Goal: Transaction & Acquisition: Purchase product/service

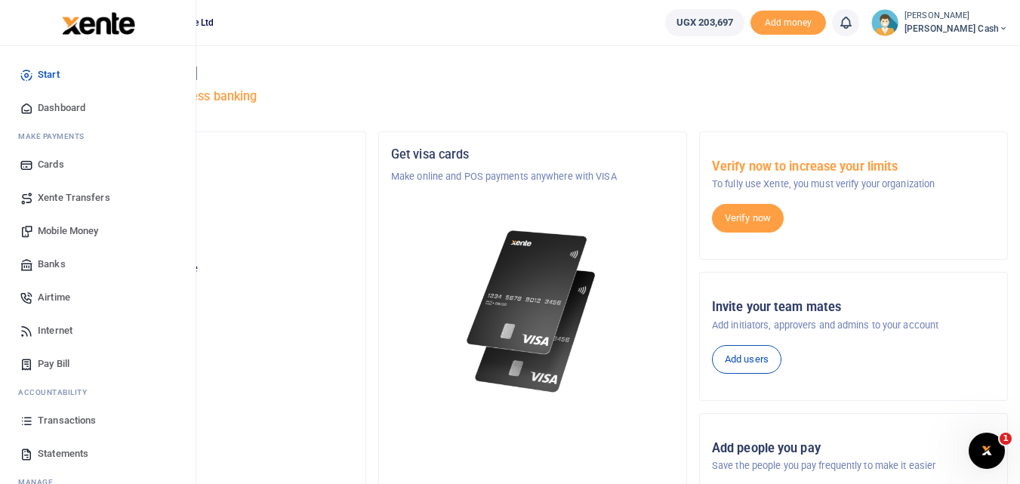
click at [80, 233] on span "Mobile Money" at bounding box center [68, 230] width 60 height 15
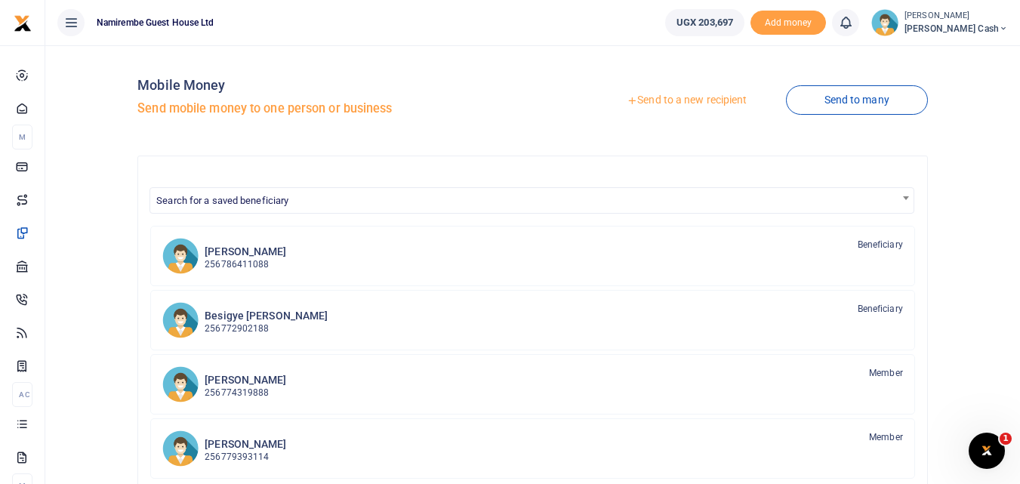
click at [684, 101] on link "Send to a new recipient" at bounding box center [686, 100] width 197 height 27
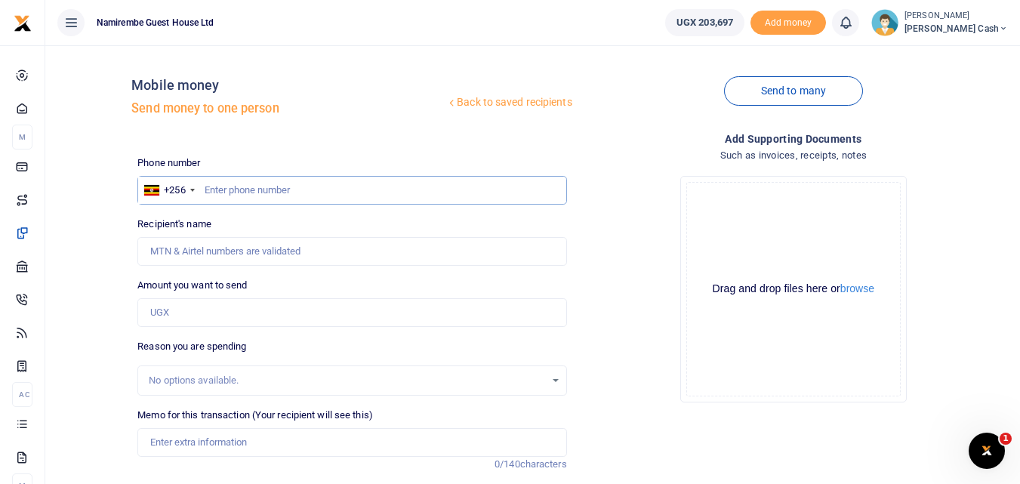
click at [211, 186] on input "text" at bounding box center [351, 190] width 429 height 29
type input "0777818414"
type input "Habart Chance"
type input "0777818414"
click at [159, 310] on input "Amount you want to send" at bounding box center [351, 312] width 429 height 29
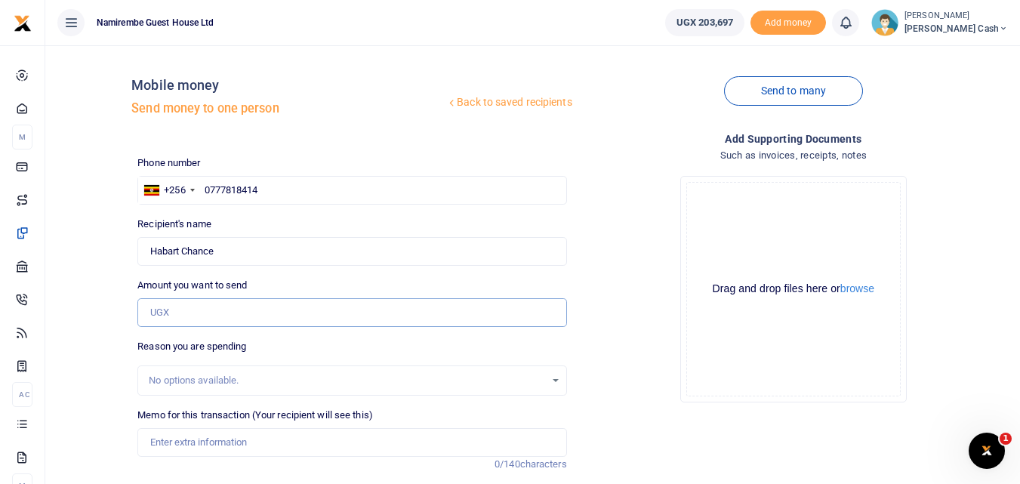
click at [160, 310] on input "Amount you want to send" at bounding box center [351, 312] width 429 height 29
click at [161, 312] on input "Amount you want to send" at bounding box center [351, 312] width 429 height 29
type input "60,000"
click at [159, 445] on input "Memo for this transaction (Your recipient will see this)" at bounding box center [351, 442] width 429 height 29
click at [165, 446] on input "Memo for this transaction (Your recipient will see this)" at bounding box center [351, 442] width 429 height 29
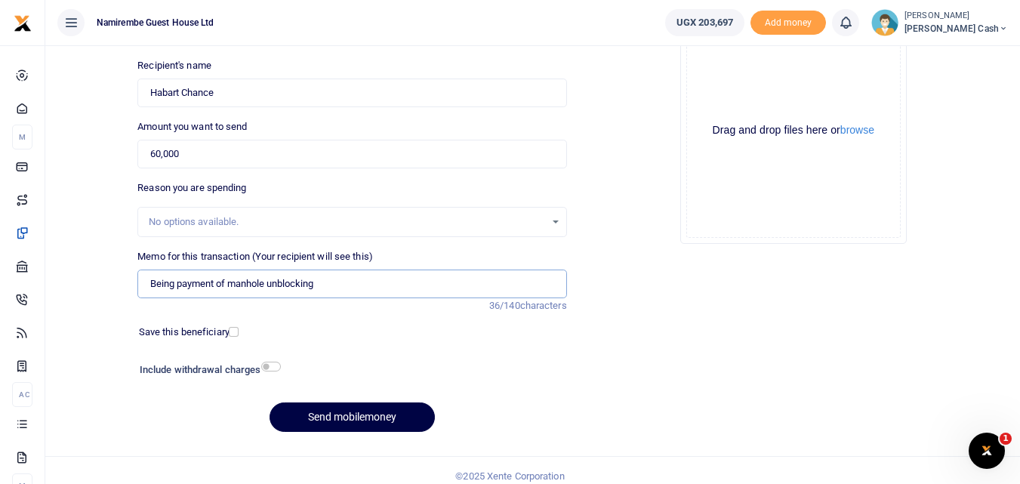
scroll to position [170, 0]
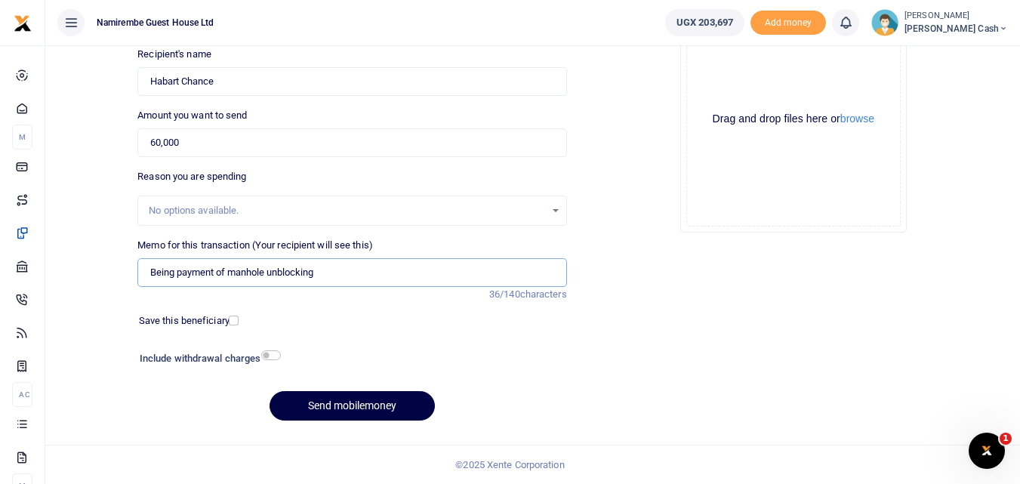
type input "Being payment of manhole unblocking"
click at [275, 352] on input "checkbox" at bounding box center [271, 355] width 20 height 10
checkbox input "true"
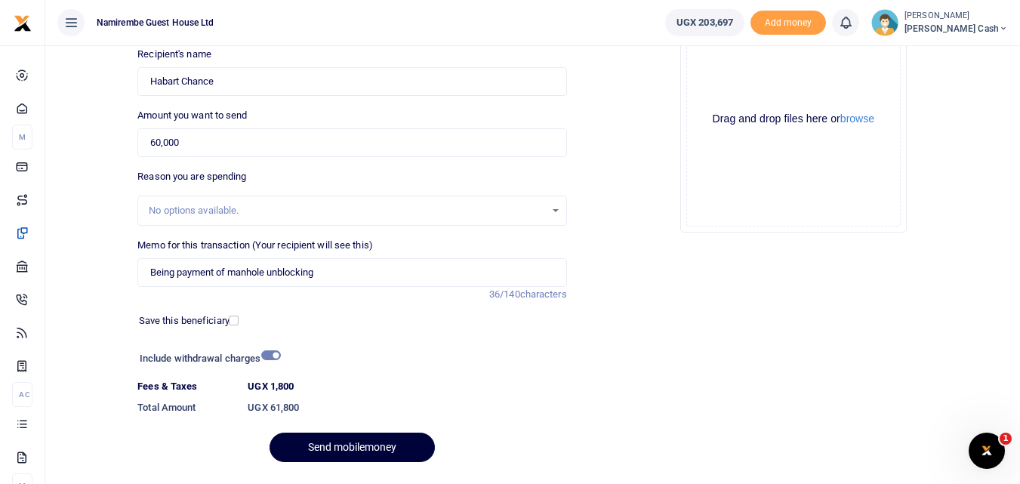
click at [356, 448] on button "Send mobilemoney" at bounding box center [351, 447] width 165 height 29
